Goal: Task Accomplishment & Management: Use online tool/utility

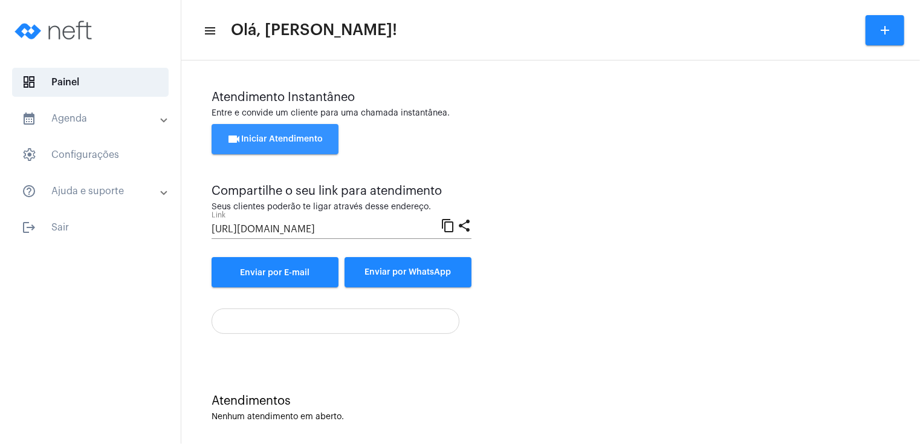
click at [258, 135] on span "videocam Iniciar Atendimento" at bounding box center [275, 139] width 96 height 8
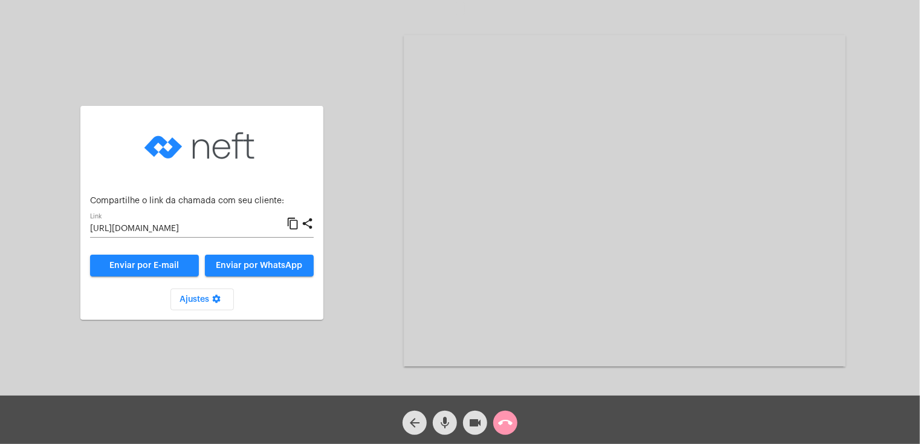
click at [249, 269] on span "Enviar por WhatsApp" at bounding box center [260, 265] width 86 height 8
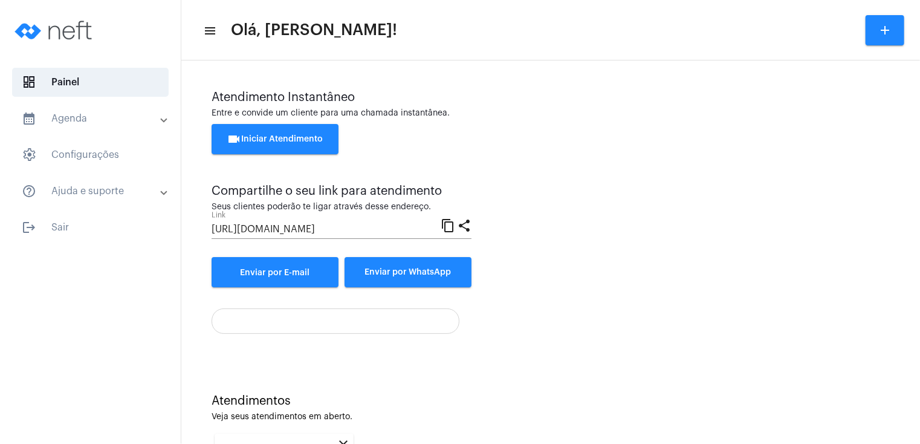
scroll to position [163, 0]
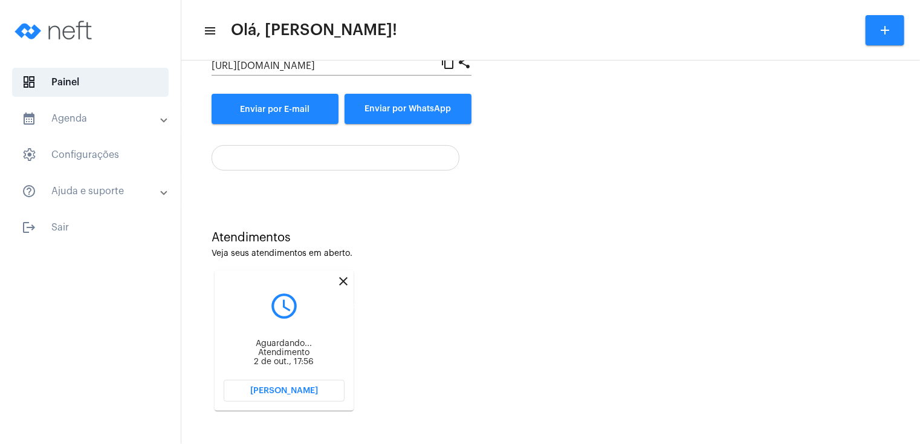
click at [344, 278] on mat-icon "close" at bounding box center [343, 281] width 15 height 15
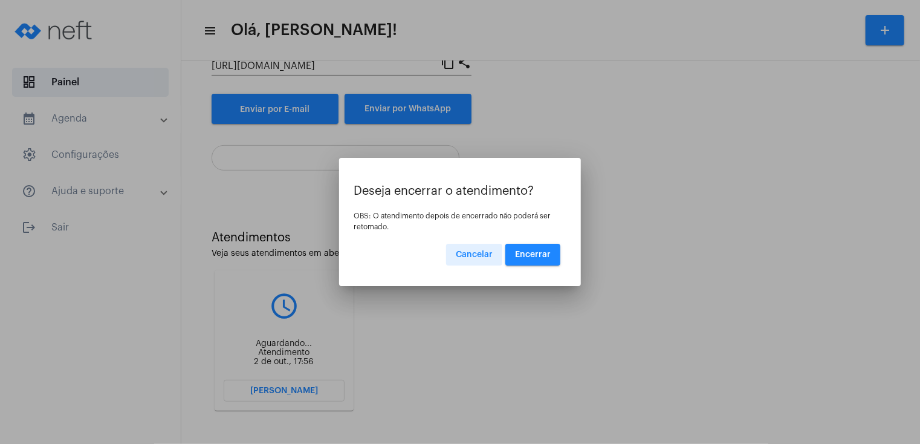
click at [526, 256] on span "Encerrar" at bounding box center [533, 254] width 36 height 8
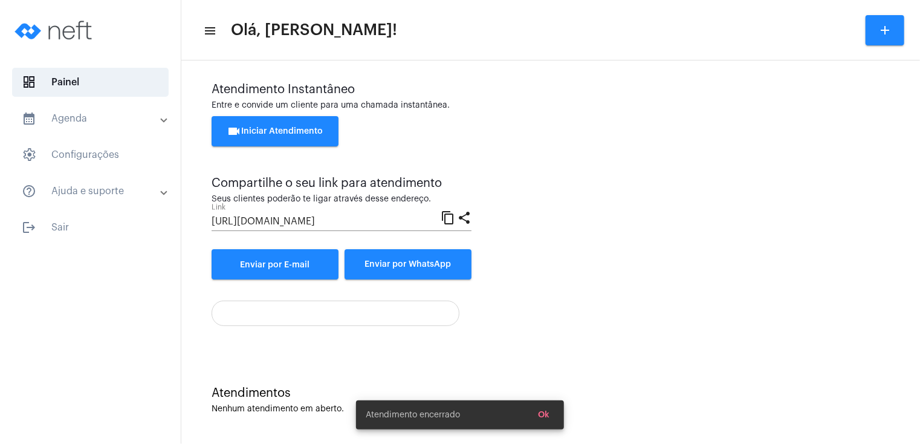
scroll to position [7, 0]
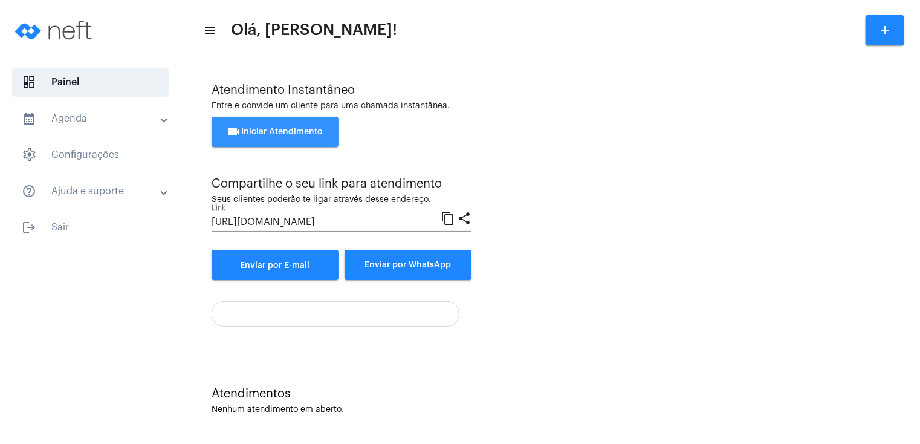
click at [280, 140] on button "videocam Iniciar Atendimento" at bounding box center [275, 132] width 127 height 30
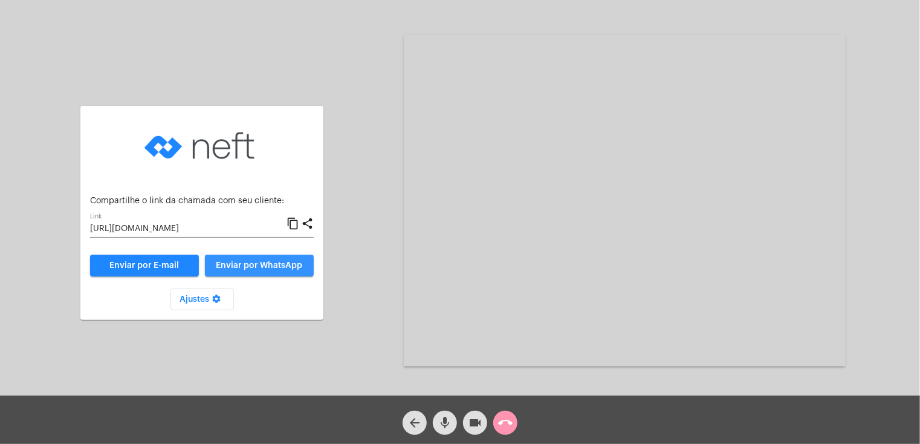
click at [267, 272] on button "Enviar por WhatsApp" at bounding box center [259, 266] width 109 height 22
